Goal: Information Seeking & Learning: Learn about a topic

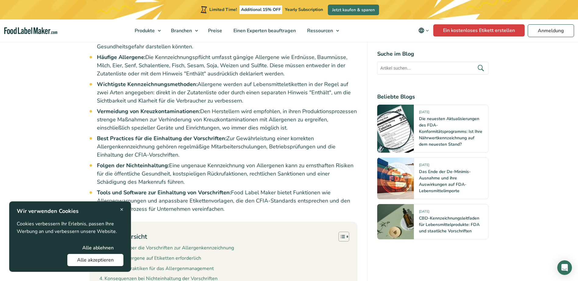
scroll to position [365, 0]
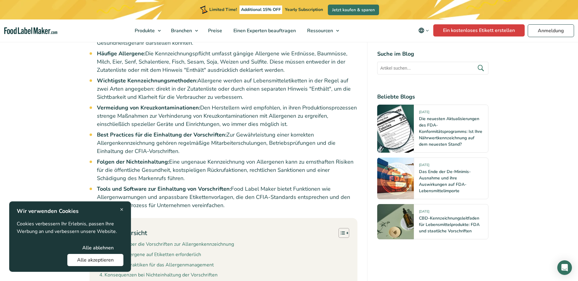
click at [121, 209] on span "×" at bounding box center [121, 210] width 3 height 8
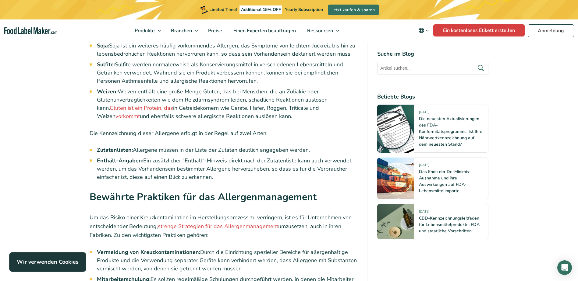
scroll to position [1157, 0]
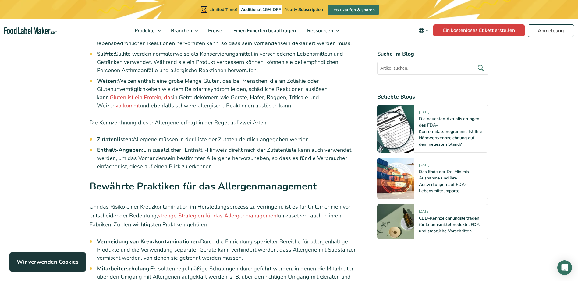
drag, startPoint x: 89, startPoint y: 107, endPoint x: 263, endPoint y: 155, distance: 181.0
copy div "Die Kennzeichnung dieser Allergene erfolgt in der Regel auf zwei Arten: Zutaten…"
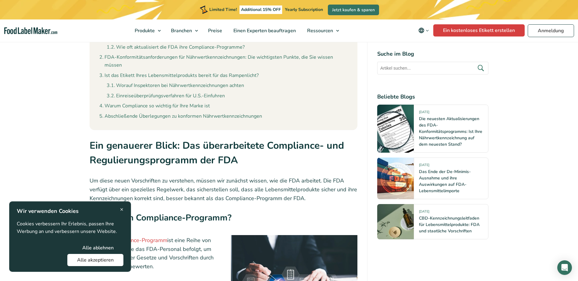
scroll to position [579, 0]
